Goal: Transaction & Acquisition: Purchase product/service

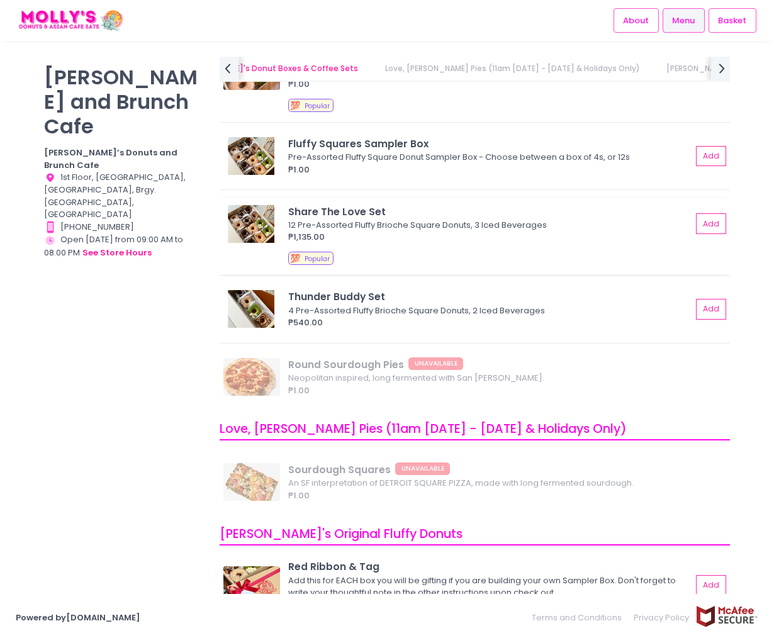
scroll to position [152, 0]
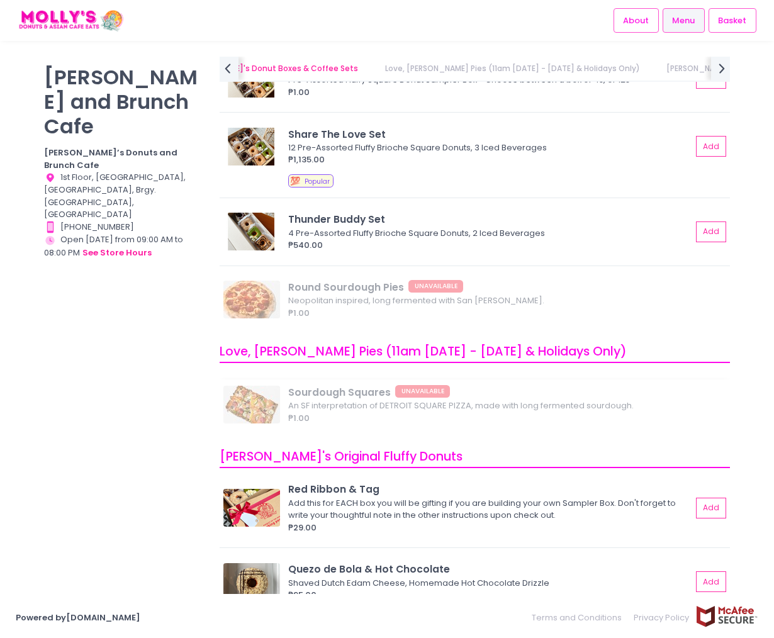
click at [274, 403] on div "Sourdough Squares UNAVAILABLE An SF interpretation of DETROIT SQUARE PIZZA, mad…" at bounding box center [475, 408] width 510 height 59
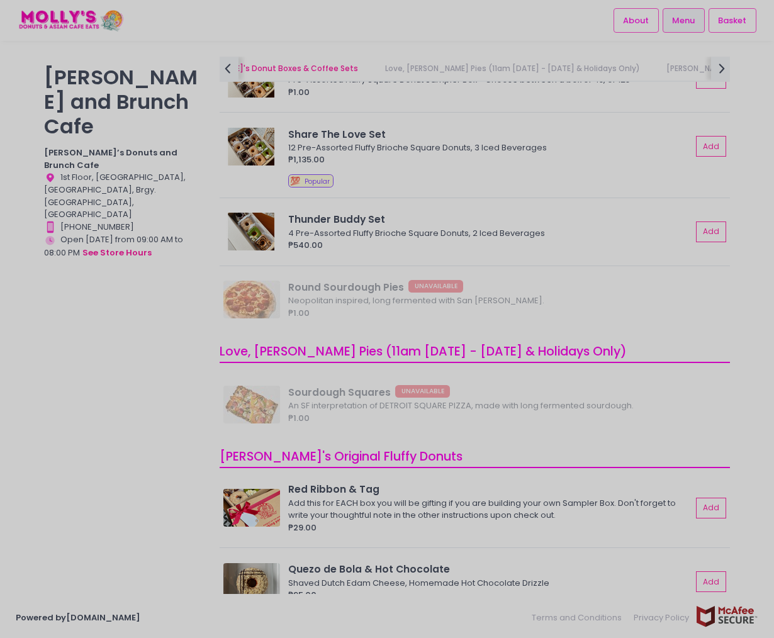
click at [589, 415] on div at bounding box center [387, 319] width 774 height 638
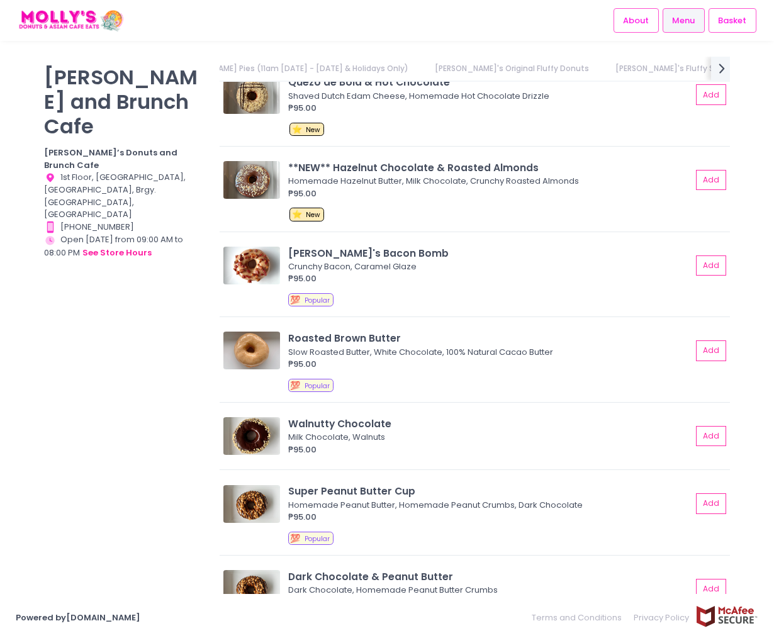
scroll to position [0, 0]
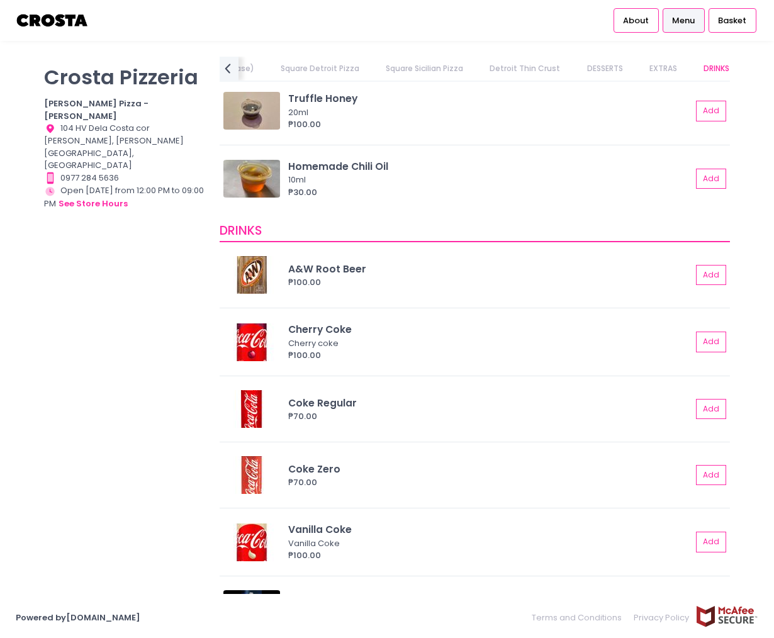
scroll to position [2941, 0]
